Goal: Task Accomplishment & Management: Complete application form

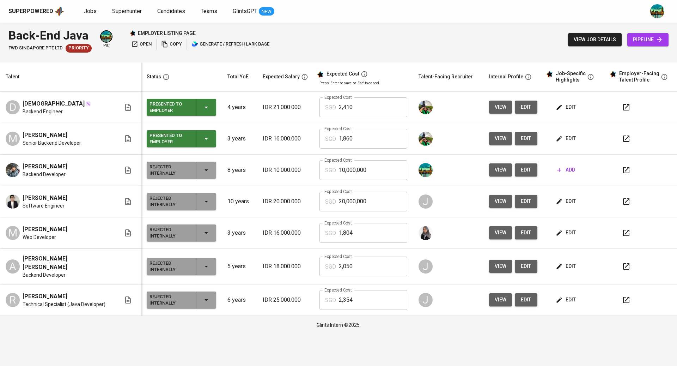
click at [98, 108] on div "D Dewa Backend Engineer" at bounding box center [63, 107] width 115 height 16
click at [85, 103] on img at bounding box center [88, 104] width 6 height 6
click at [101, 124] on td "M Muhammad Fajar Hidayat Senior Backend Developer" at bounding box center [70, 138] width 141 height 31
click at [108, 109] on div "D Dewa Backend Engineer" at bounding box center [63, 107] width 115 height 16
click at [503, 109] on button "view" at bounding box center [500, 106] width 23 height 13
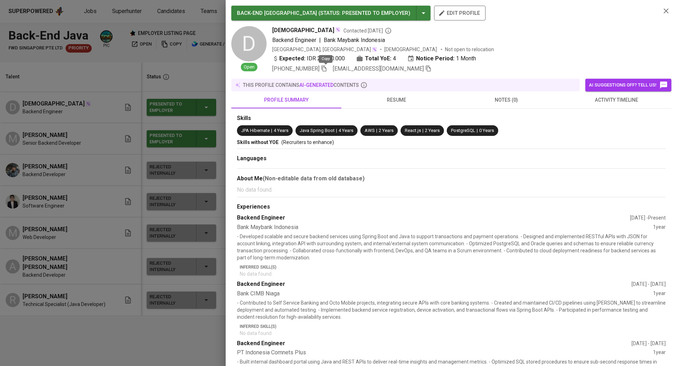
click at [326, 70] on icon "button" at bounding box center [324, 68] width 6 height 6
click at [79, 50] on div at bounding box center [338, 183] width 677 height 366
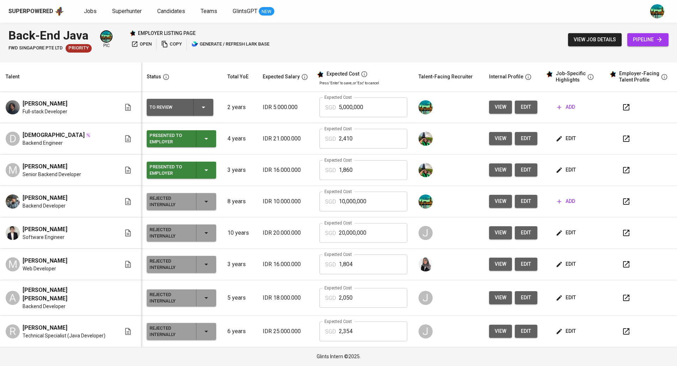
click at [626, 110] on icon "button" at bounding box center [626, 107] width 8 height 8
click at [528, 106] on button "edit" at bounding box center [526, 106] width 23 height 13
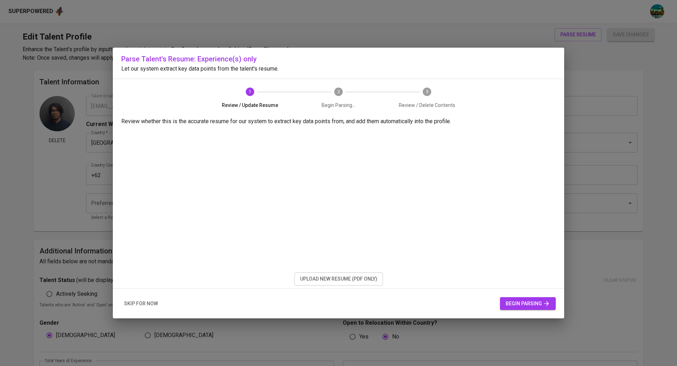
click at [339, 280] on span "upload new resume (pdf only)" at bounding box center [338, 278] width 77 height 9
click at [524, 302] on span "begin parsing" at bounding box center [528, 303] width 44 height 9
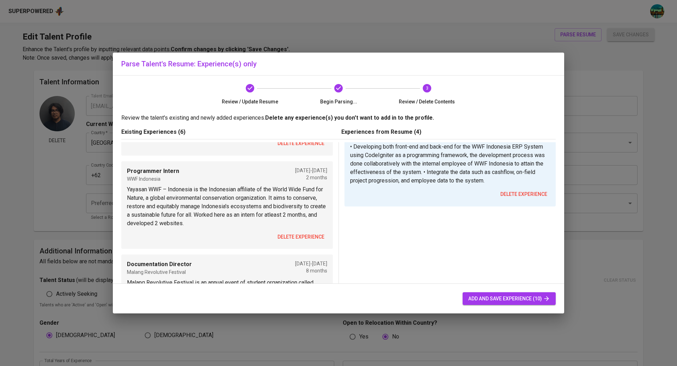
scroll to position [375, 0]
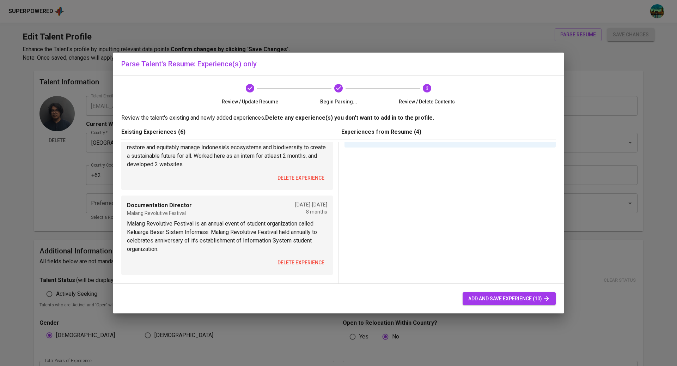
click at [490, 298] on span "add and save experience (10)" at bounding box center [509, 298] width 82 height 9
type input "BACKEND ENGINEER"
type input "BFI Finance"
checkbox input "true"
type input "[DATE]"
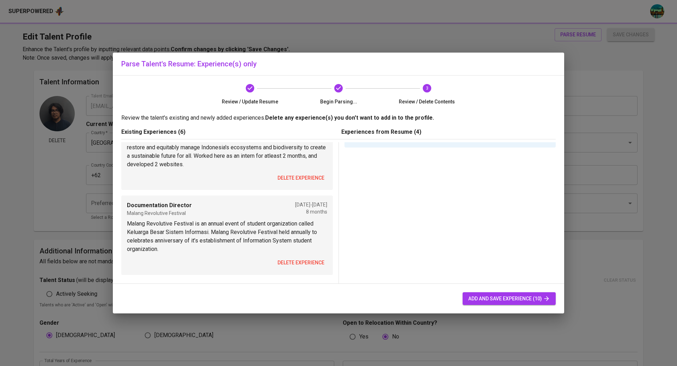
type input "UI/UX DESIGNER"
type input "Gooroo [GEOGRAPHIC_DATA]"
type input "[DATE]"
type input "FULL-STACK DEVELOPER PROJECT BASED"
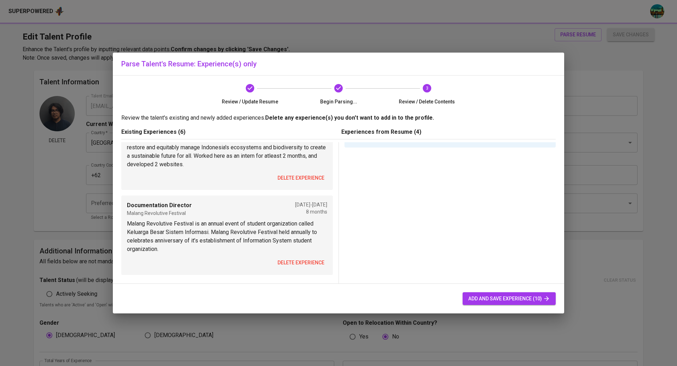
type input "Indonesia Miner"
type input "[DATE]"
type input "Full-stack Developer"
type input "Asia Miner [GEOGRAPHIC_DATA]"
type input "[DATE]"
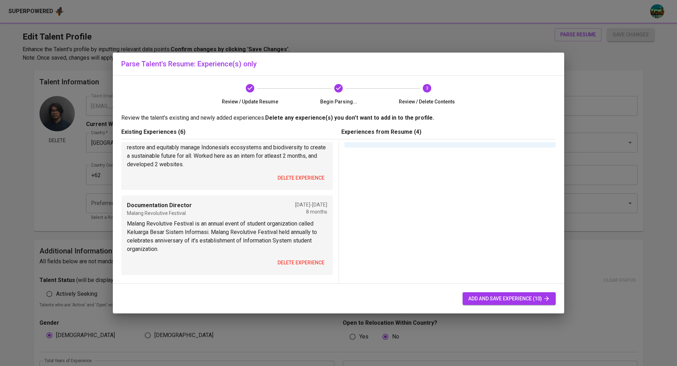
type input "[DATE]"
type input "Freelance Graphic Designer"
type input "T-shirt and View"
type input "[DATE]"
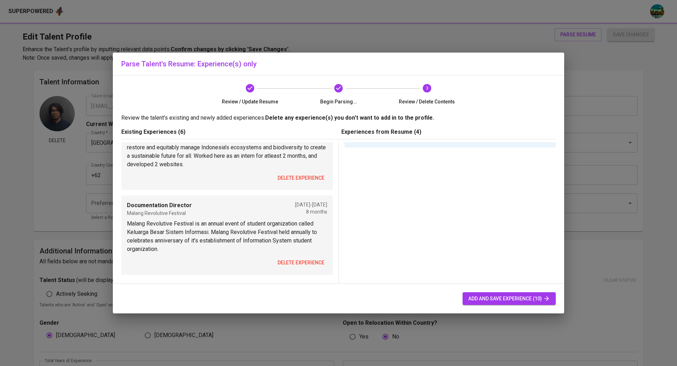
type input "Advertisement Director"
type input "OKEx Trading Company"
type input "[DATE]"
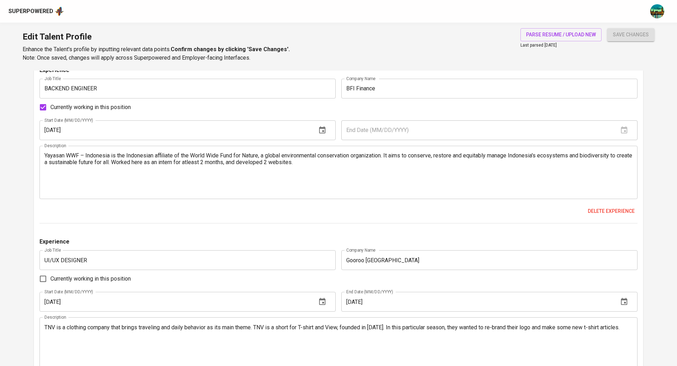
scroll to position [699, 0]
click at [251, 164] on textarea "Yayasan WWF – Indonesia is the Indonesian affiliate of the World Wide Fund for …" at bounding box center [338, 173] width 588 height 40
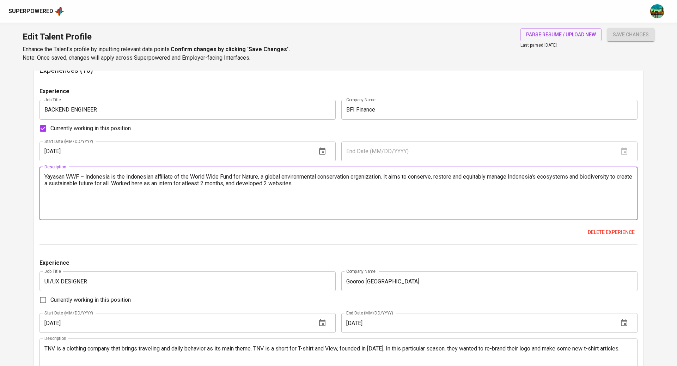
scroll to position [681, 0]
